Goal: Check status

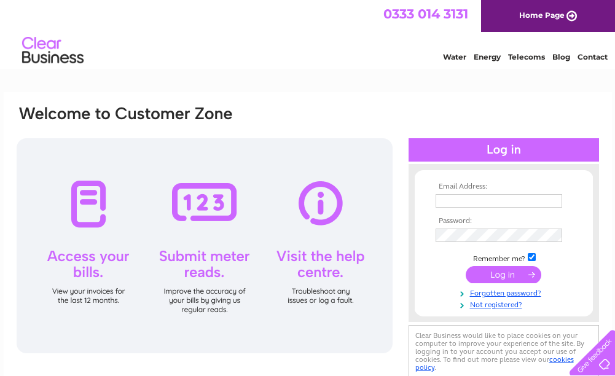
type input "kirkcaldy.330@eel.co.uk"
click at [524, 278] on input "submit" at bounding box center [504, 274] width 76 height 17
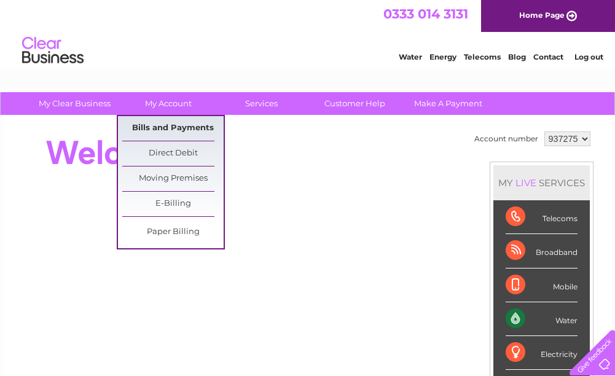
click at [192, 126] on link "Bills and Payments" at bounding box center [172, 128] width 101 height 25
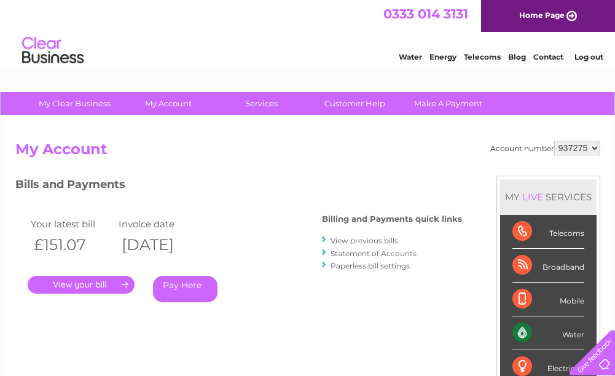
click at [385, 253] on link "Statement of Accounts" at bounding box center [374, 253] width 86 height 9
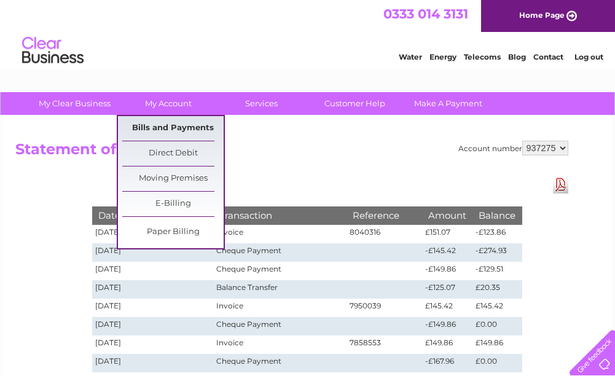
click at [190, 127] on link "Bills and Payments" at bounding box center [172, 128] width 101 height 25
